Goal: Task Accomplishment & Management: Manage account settings

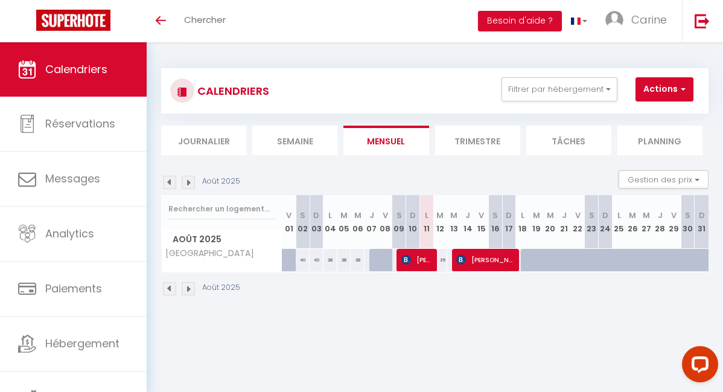
click at [188, 185] on img at bounding box center [188, 182] width 13 height 13
select select
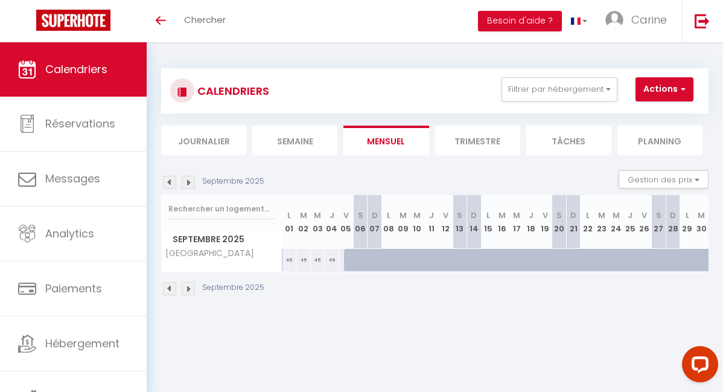
click at [287, 259] on div "45" at bounding box center [289, 260] width 14 height 22
type input "45"
select select "1"
type input "Lun 01 Septembre 2025"
type input "[DATE]"
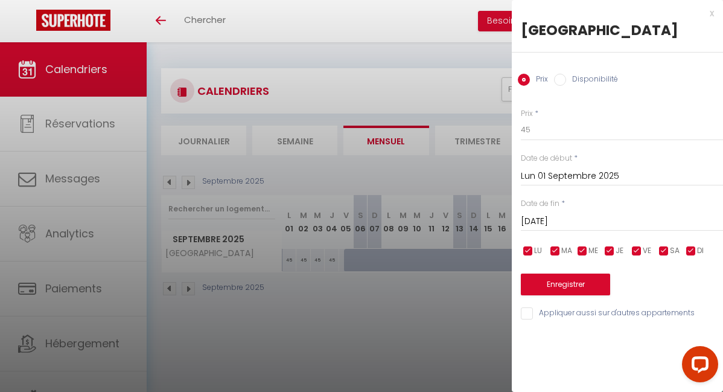
click at [565, 86] on input "Disponibilité" at bounding box center [560, 80] width 12 height 12
radio input "true"
radio input "false"
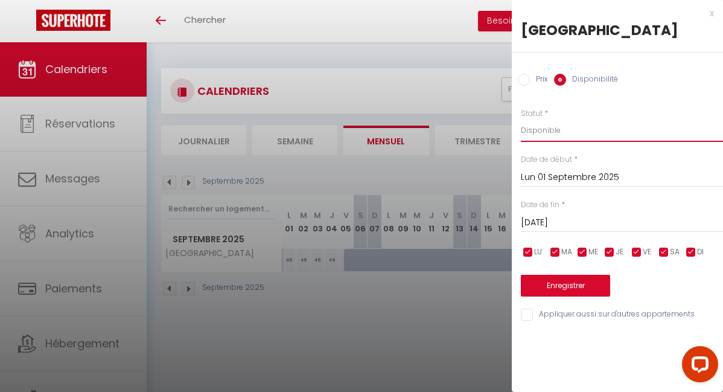
select select "0"
click at [549, 230] on input "[DATE]" at bounding box center [622, 223] width 202 height 16
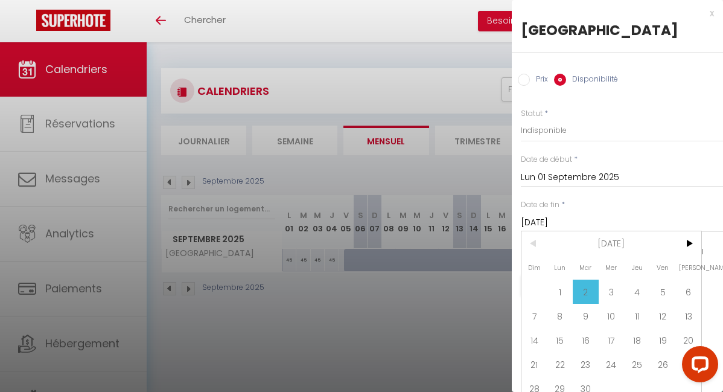
click at [566, 279] on span "Lun" at bounding box center [560, 267] width 26 height 24
click at [660, 303] on span "5" at bounding box center [663, 291] width 26 height 24
type input "Ven 05 Septembre 2025"
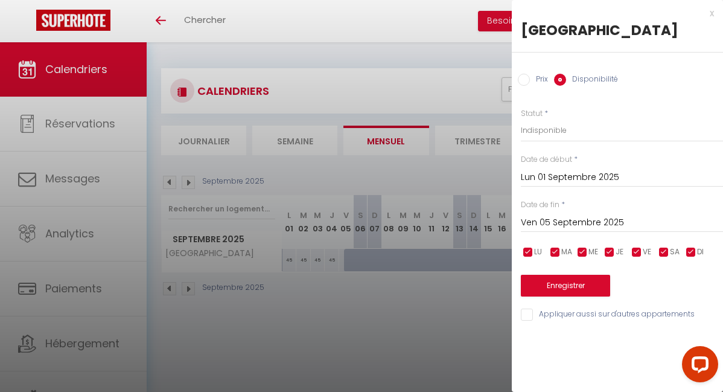
click at [527, 296] on button "Enregistrer" at bounding box center [565, 285] width 89 height 22
